Goal: Consume media (video, audio): Consume media (video, audio)

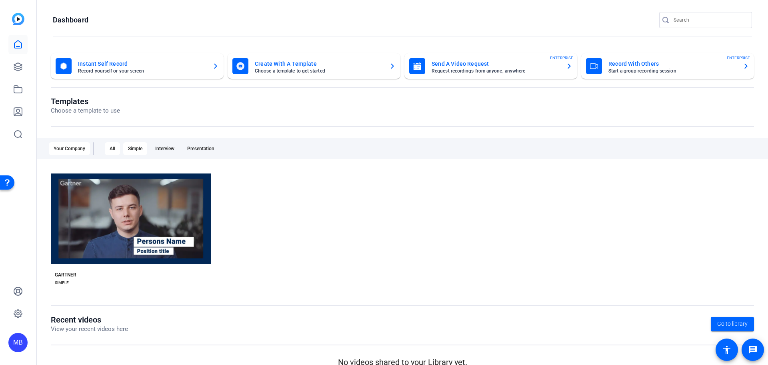
click at [132, 153] on div "Simple" at bounding box center [135, 148] width 24 height 13
click at [119, 148] on div "All" at bounding box center [112, 148] width 15 height 13
click at [19, 72] on link at bounding box center [17, 66] width 19 height 19
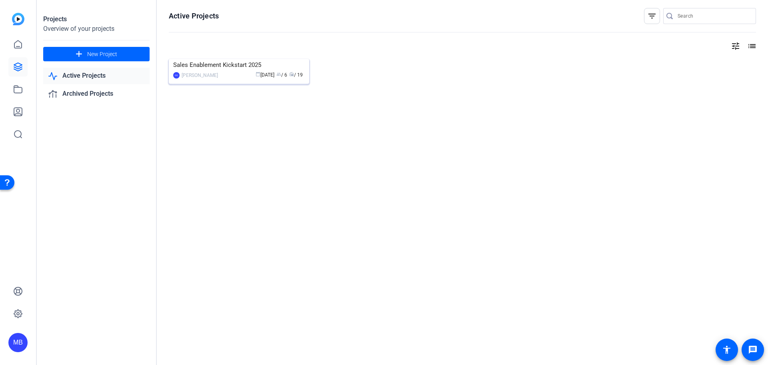
click at [219, 71] on div "Sales Enablement Kickstart 2025" at bounding box center [239, 65] width 132 height 12
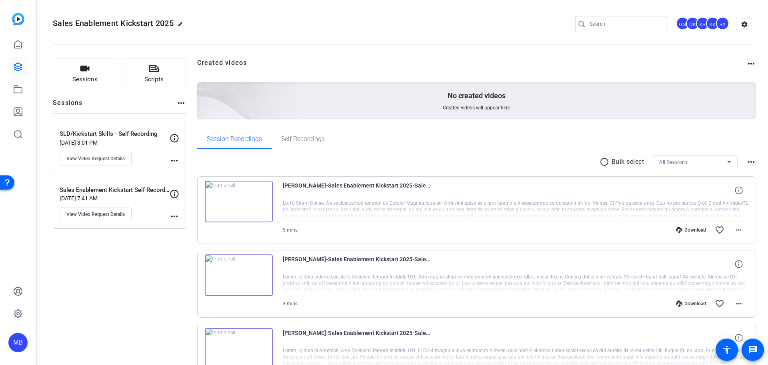
click at [232, 199] on img at bounding box center [239, 201] width 68 height 42
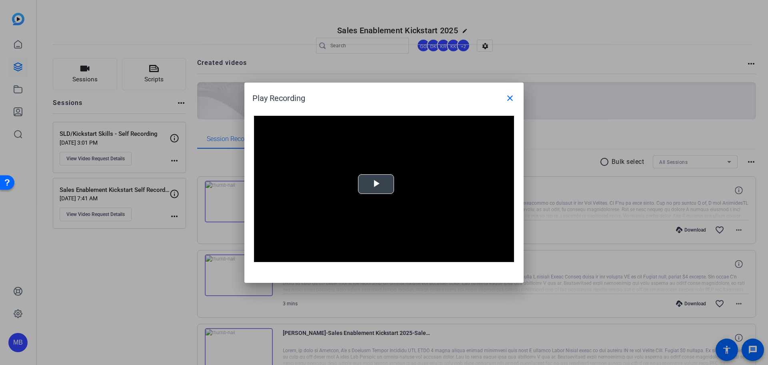
click at [376, 184] on span "Video Player" at bounding box center [376, 184] width 0 height 0
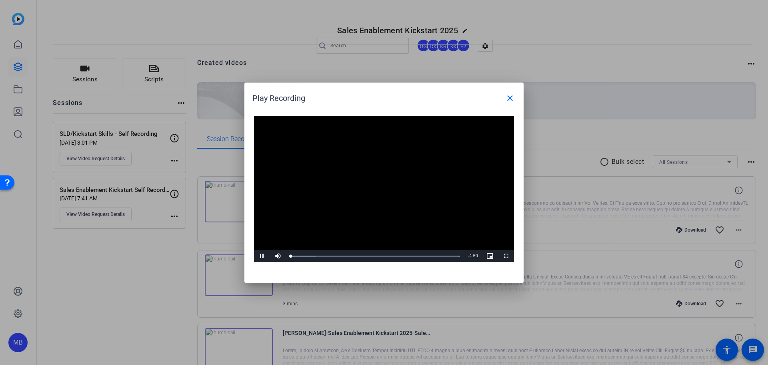
click at [335, 204] on video "Video Player" at bounding box center [384, 189] width 260 height 146
click at [258, 256] on span "Video Player" at bounding box center [262, 256] width 16 height 0
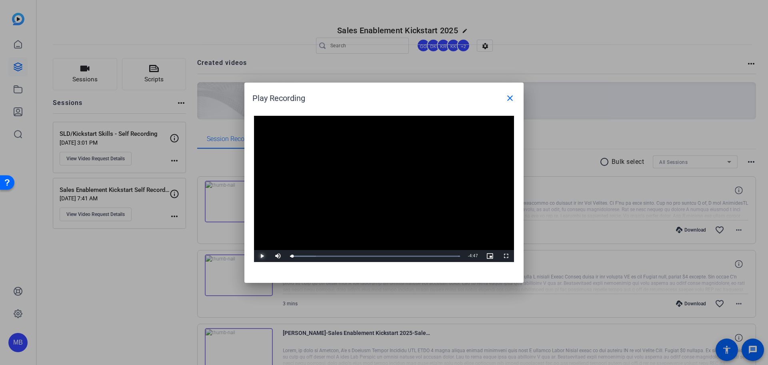
click at [258, 256] on span "Video Player" at bounding box center [262, 256] width 16 height 0
drag, startPoint x: 316, startPoint y: 256, endPoint x: 295, endPoint y: 258, distance: 21.7
click at [295, 257] on div "Loaded : 100.00% 0:10 0:11" at bounding box center [375, 256] width 170 height 2
drag, startPoint x: 295, startPoint y: 258, endPoint x: 285, endPoint y: 258, distance: 10.0
click at [285, 258] on div "Play Mute 95% Current Time 0:00 / Duration 4:51 Loaded : 100.00% 0:00 0:00 Stre…" at bounding box center [384, 256] width 260 height 12
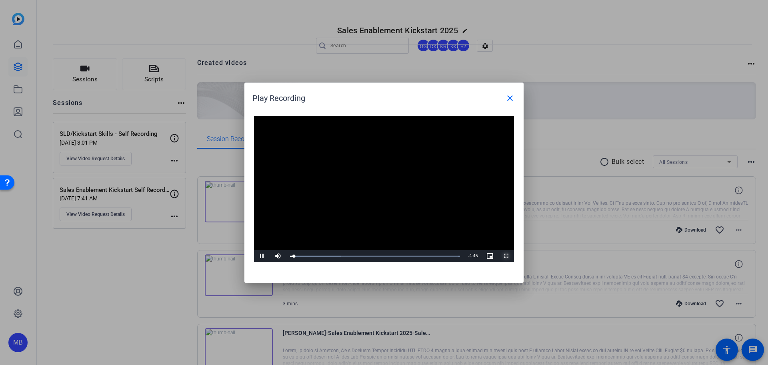
click at [506, 256] on span "Video Player" at bounding box center [506, 256] width 16 height 0
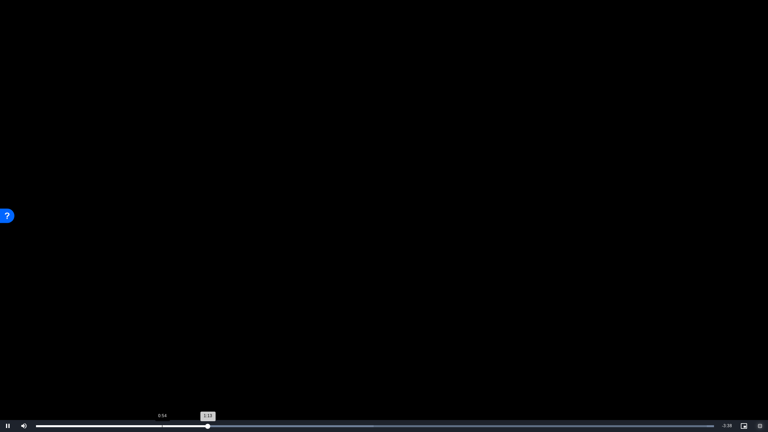
click at [162, 364] on div "Loaded : 100.00% 0:54 1:13" at bounding box center [375, 426] width 686 height 12
click at [147, 364] on div "Loaded : 100.00% 0:49 0:54" at bounding box center [375, 426] width 686 height 12
click at [126, 364] on div "Loaded : 100.00% 0:40 0:49" at bounding box center [375, 426] width 678 height 2
click at [111, 364] on div "Loaded : 100.00% 0:33 0:41" at bounding box center [375, 426] width 686 height 12
click at [102, 364] on div "Loaded : 100.00% 0:27 0:35" at bounding box center [375, 426] width 686 height 12
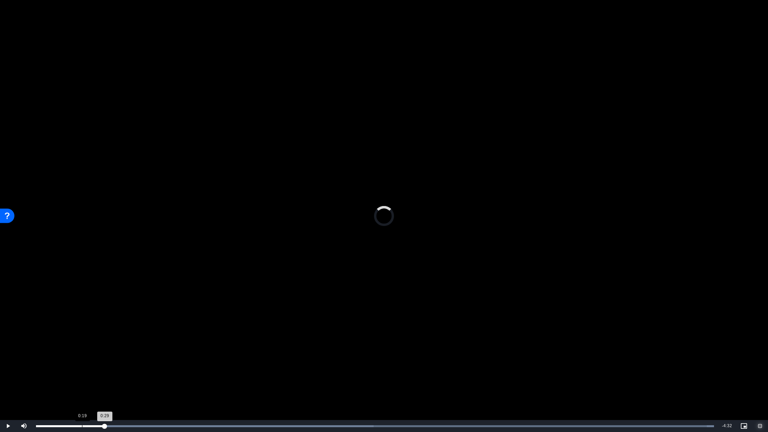
click at [82, 364] on div "Loaded : 100.00% 0:19 0:29" at bounding box center [375, 426] width 678 height 2
click at [297, 230] on video "Video Player" at bounding box center [384, 216] width 768 height 432
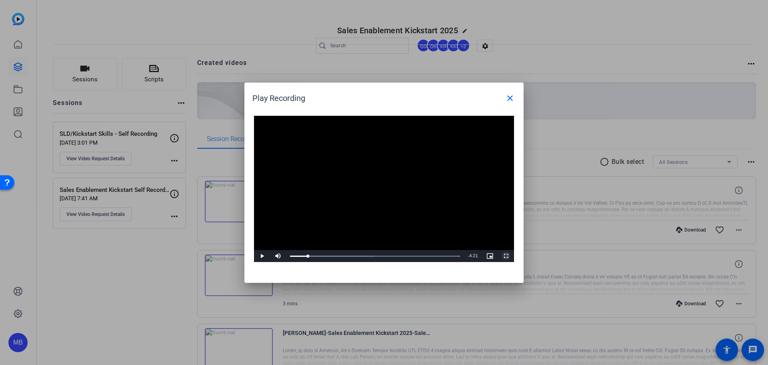
click at [514, 256] on span "Video Player" at bounding box center [506, 256] width 16 height 0
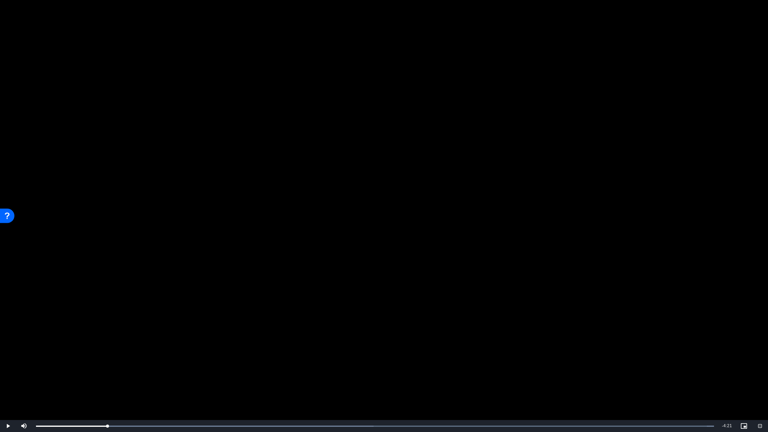
click at [308, 247] on video "Video Player" at bounding box center [384, 216] width 768 height 432
click at [87, 364] on div "Loaded : 100.00% 0:22 0:22" at bounding box center [375, 426] width 686 height 12
click at [329, 216] on video "Video Player" at bounding box center [384, 216] width 768 height 432
click at [299, 146] on video "Video Player" at bounding box center [384, 216] width 768 height 432
click at [139, 364] on div "Loaded : 100.00% 0:54 0:48" at bounding box center [375, 426] width 686 height 12
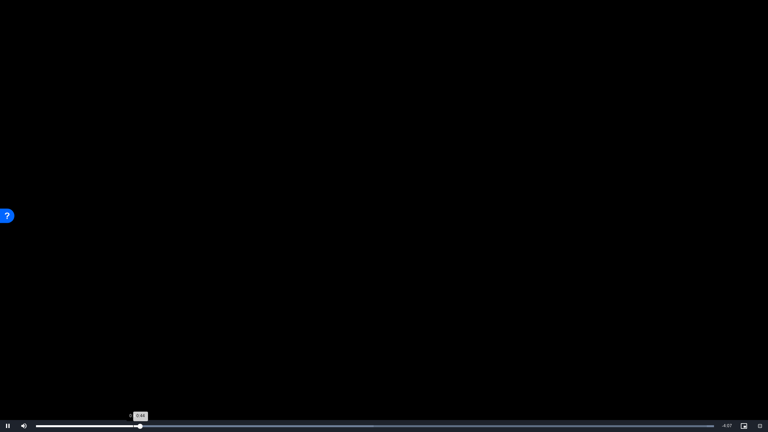
click at [131, 364] on div "Loaded : 100.00% 0:41 0:44" at bounding box center [375, 426] width 686 height 12
click at [122, 364] on div "Loaded : 100.00% 0:36 0:41" at bounding box center [375, 426] width 686 height 12
click at [110, 364] on div "0:38" at bounding box center [80, 426] width 88 height 2
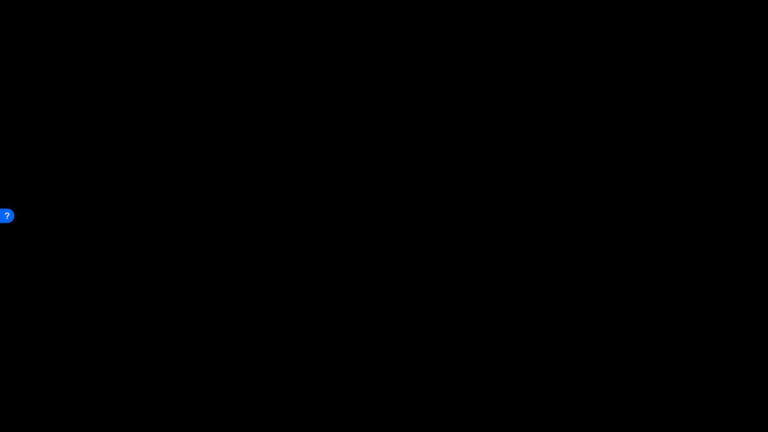
click at [369, 224] on video "Video Player" at bounding box center [384, 216] width 768 height 432
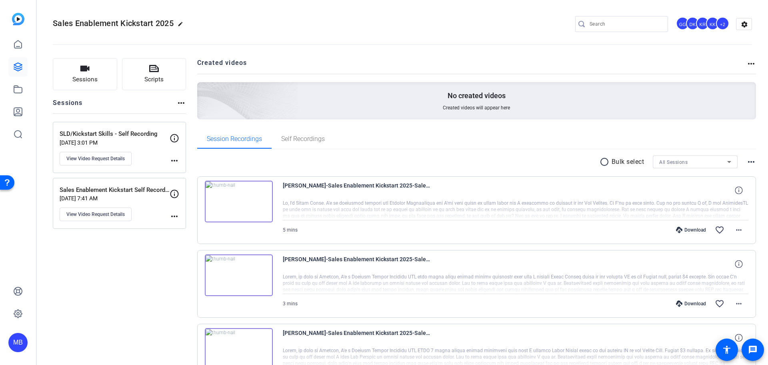
click at [719, 22] on div "+2" at bounding box center [722, 23] width 13 height 13
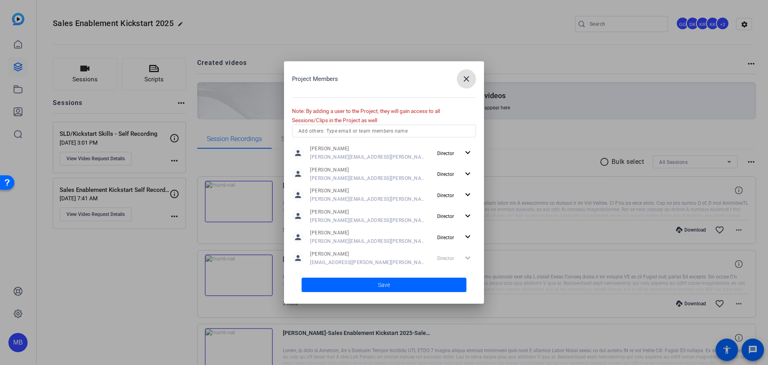
scroll to position [2, 0]
click at [473, 83] on span "button" at bounding box center [466, 78] width 19 height 19
